Goal: Information Seeking & Learning: Find contact information

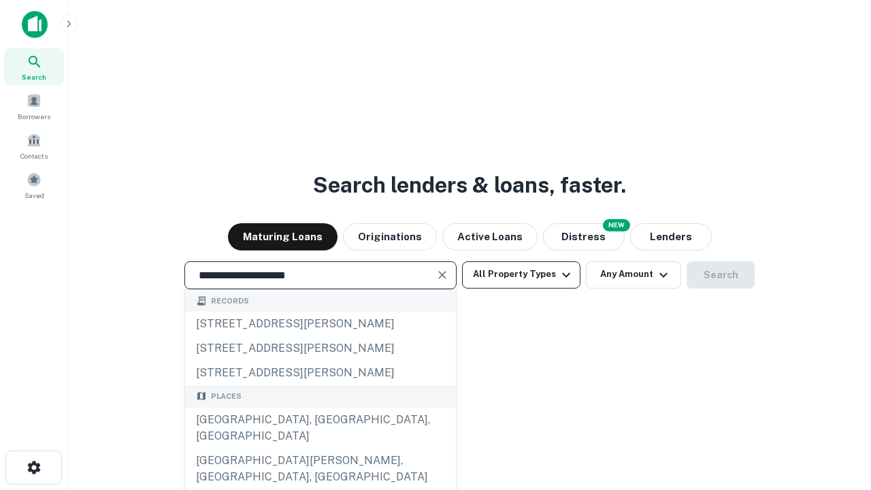
click at [320, 449] on div "Santa Monica, CA, USA" at bounding box center [320, 428] width 271 height 41
click at [522, 274] on button "All Property Types" at bounding box center [521, 274] width 118 height 27
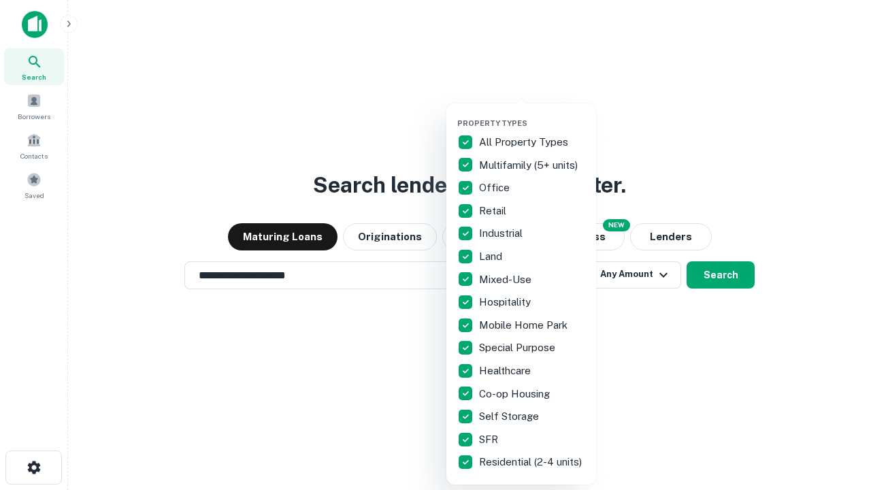
type input "**********"
click at [532, 114] on button "button" at bounding box center [533, 114] width 150 height 1
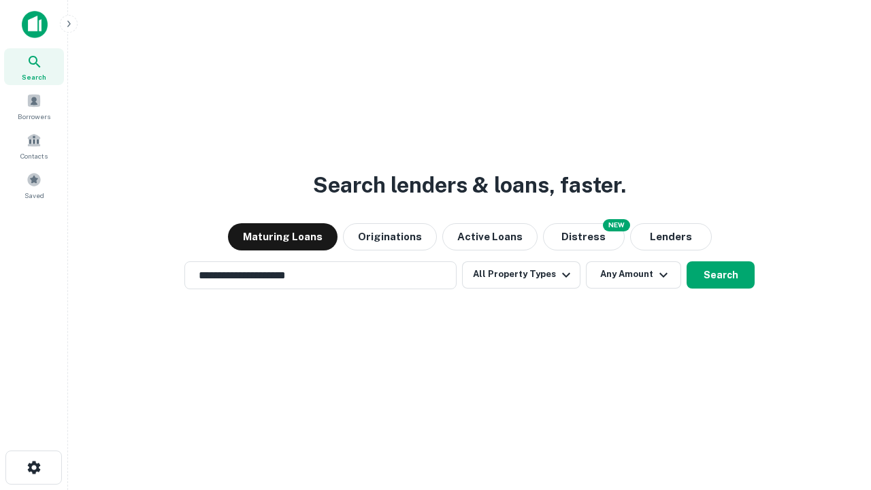
scroll to position [8, 164]
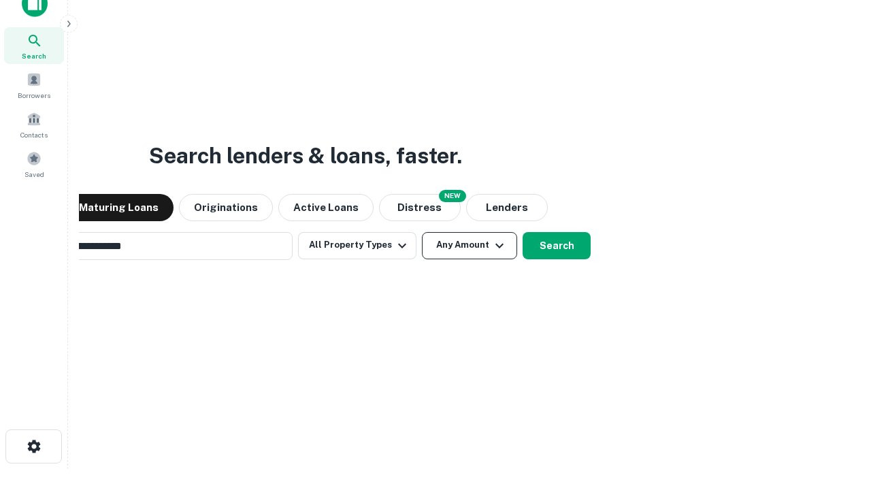
click at [422, 232] on button "Any Amount" at bounding box center [469, 245] width 95 height 27
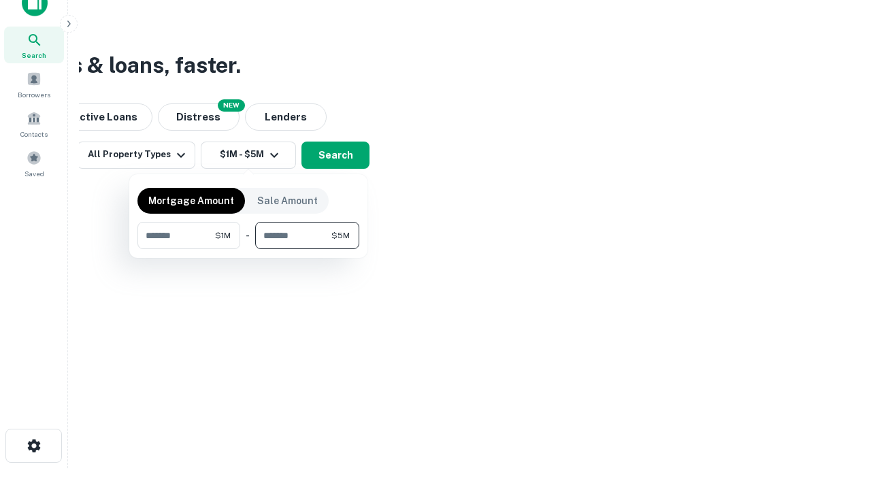
type input "*******"
click at [249, 249] on button "button" at bounding box center [249, 249] width 222 height 1
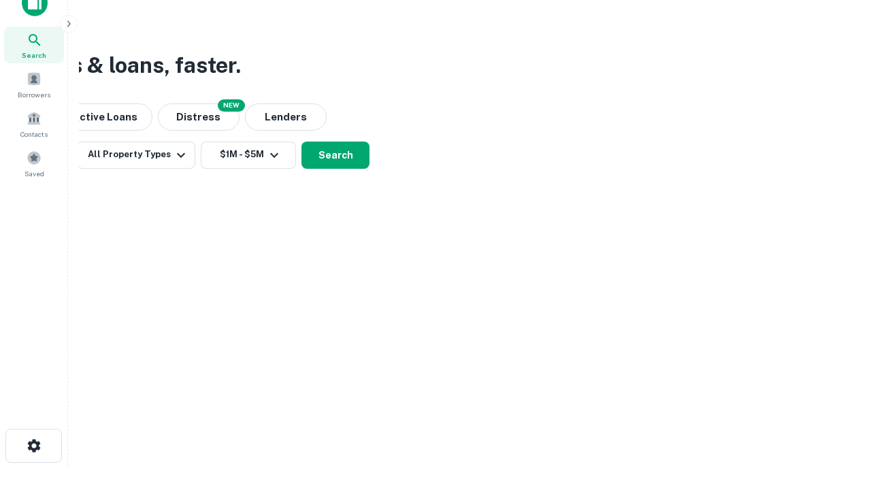
scroll to position [8, 251]
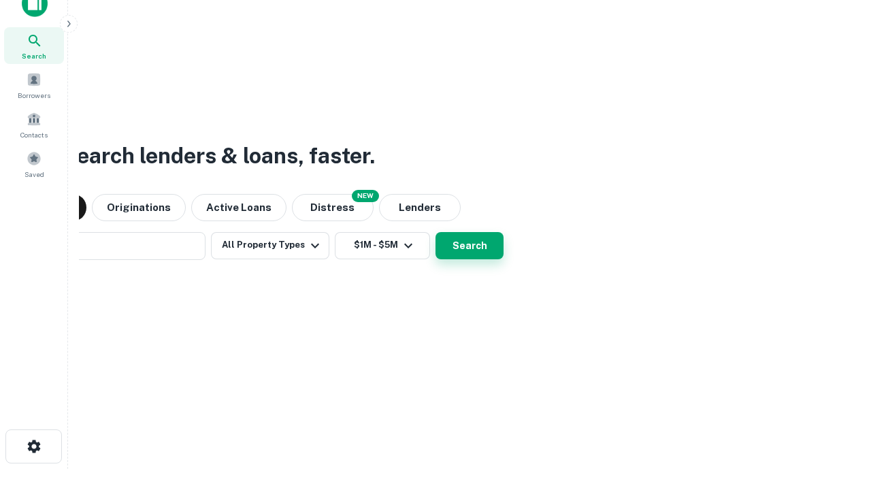
click at [436, 232] on button "Search" at bounding box center [470, 245] width 68 height 27
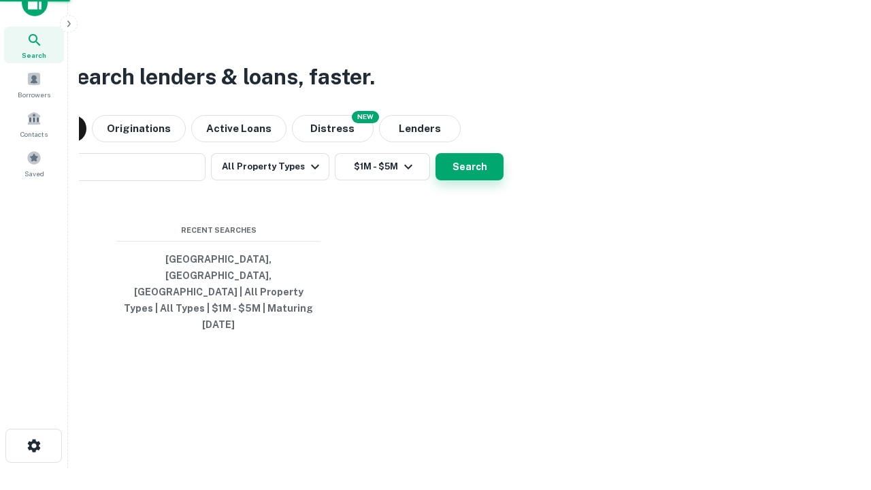
scroll to position [36, 385]
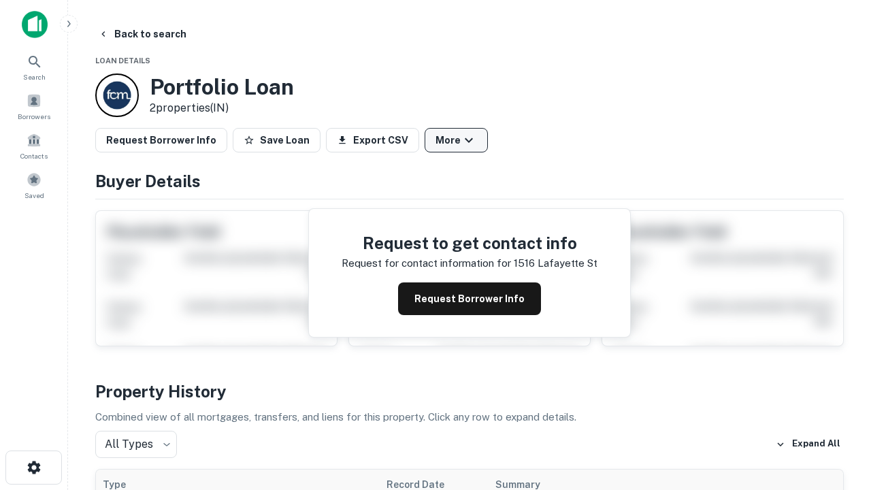
click at [456, 140] on button "More" at bounding box center [456, 140] width 63 height 25
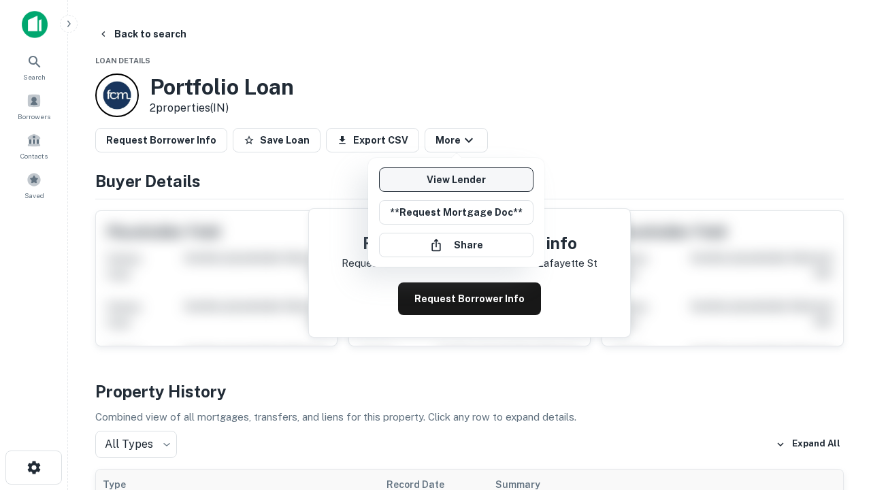
click at [456, 180] on link "View Lender" at bounding box center [456, 179] width 155 height 25
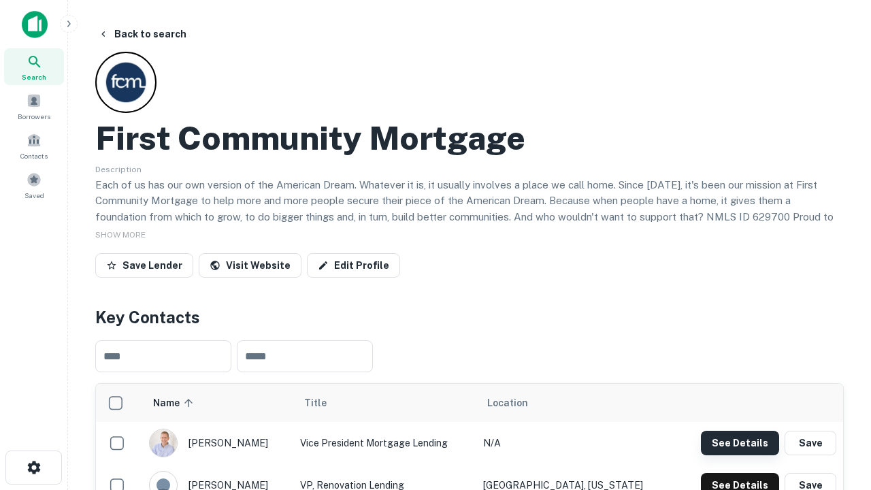
click at [740, 443] on button "See Details" at bounding box center [740, 443] width 78 height 25
click at [33, 468] on icon "button" at bounding box center [34, 468] width 16 height 16
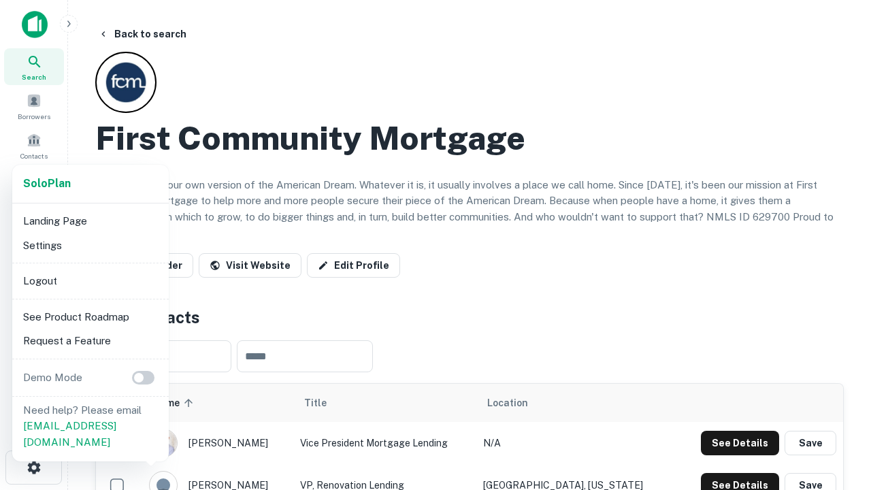
click at [90, 281] on li "Logout" at bounding box center [91, 281] width 146 height 25
